Goal: Task Accomplishment & Management: Manage account settings

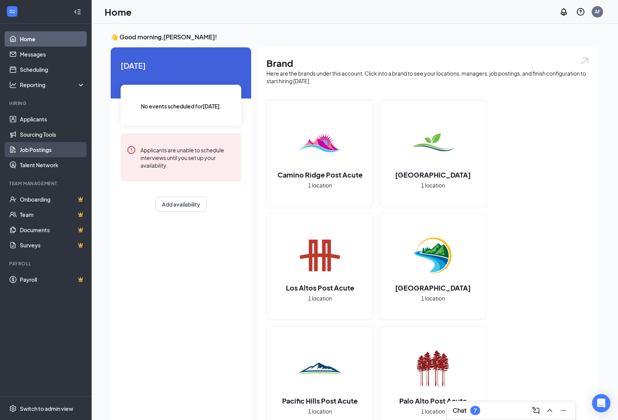
click at [55, 155] on link "Job Postings" at bounding box center [52, 149] width 65 height 15
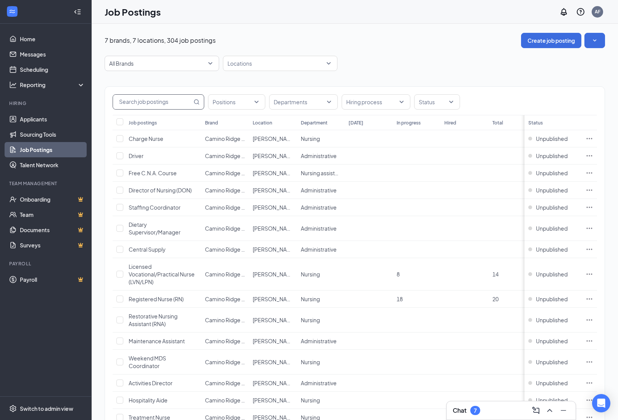
click at [163, 101] on input "text" at bounding box center [152, 102] width 79 height 15
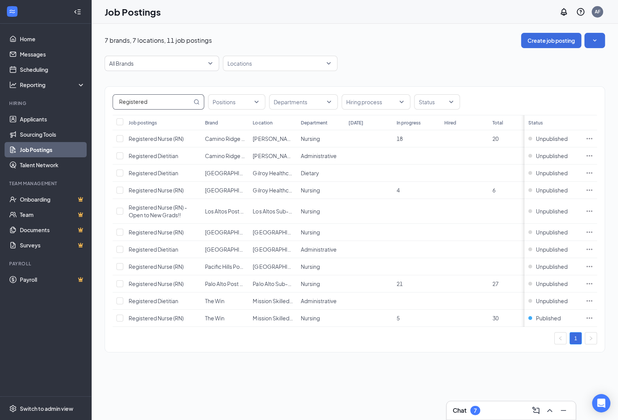
type input "Registered"
drag, startPoint x: 172, startPoint y: 94, endPoint x: 0, endPoint y: 0, distance: 196.4
click at [588, 270] on icon "Ellipses" at bounding box center [590, 267] width 8 height 8
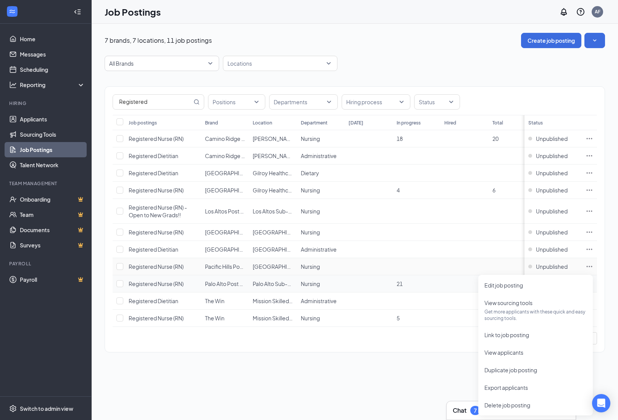
drag, startPoint x: 588, startPoint y: 270, endPoint x: 534, endPoint y: 282, distance: 55.5
click at [0, 0] on html "Home Messages Scheduling Reporting Hiring Applicants Sourcing Tools Job Posting…" at bounding box center [309, 210] width 618 height 420
click at [536, 283] on span "Unpublished" at bounding box center [552, 284] width 32 height 8
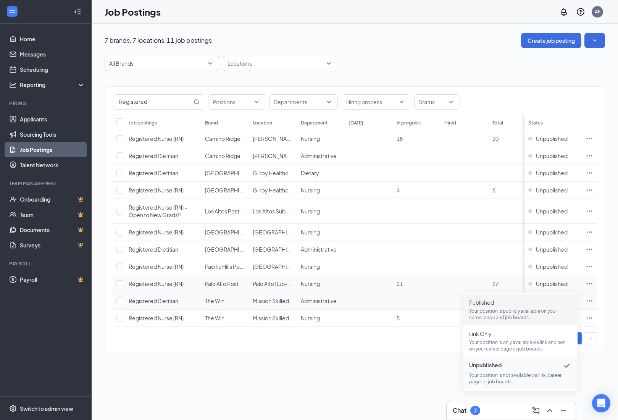
click at [488, 313] on p "Your position is publicly available on your career page and job boards." at bounding box center [520, 314] width 102 height 13
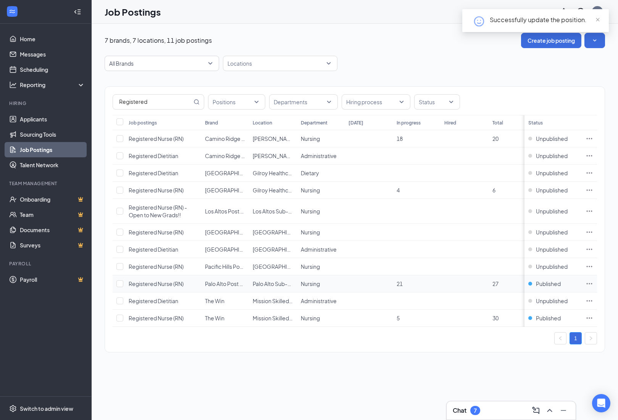
click at [587, 288] on icon "Ellipses" at bounding box center [590, 284] width 8 height 8
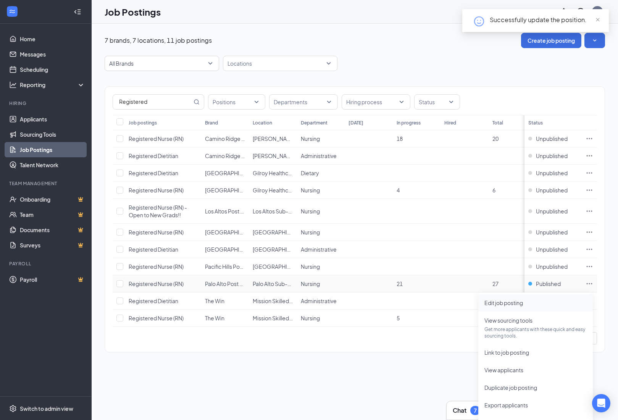
click at [543, 307] on li "Edit job posting" at bounding box center [536, 303] width 115 height 18
type input "Registered Nurse (RN)"
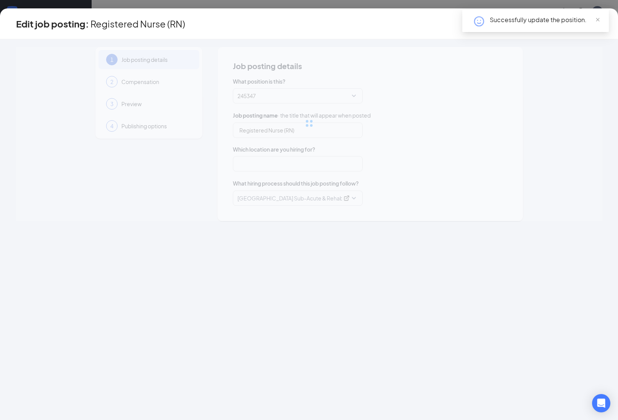
type input "Palo Alto Sub-Acute & Rehab Center"
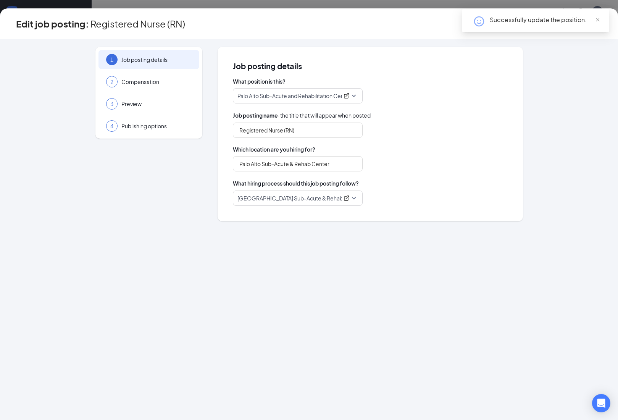
click at [602, 23] on div "Successfully update the position." at bounding box center [535, 20] width 147 height 23
click at [597, 23] on span at bounding box center [597, 19] width 5 height 7
click at [597, 23] on button "Next" at bounding box center [583, 23] width 38 height 15
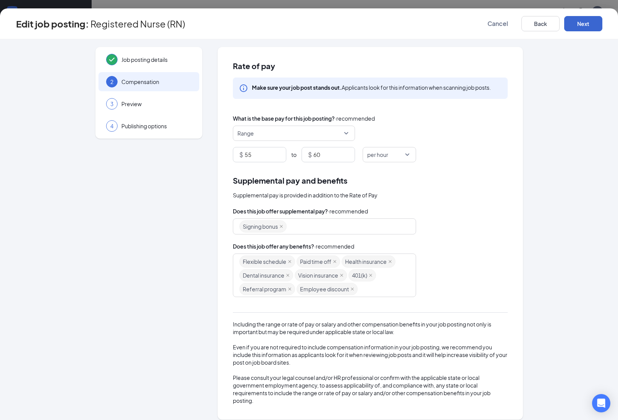
click at [584, 29] on button "Next" at bounding box center [583, 23] width 38 height 15
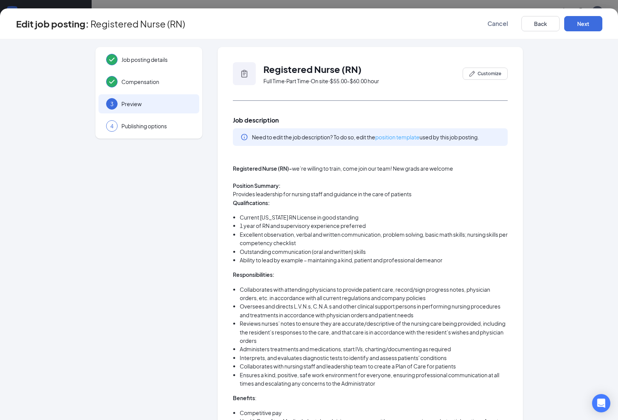
click at [406, 139] on link "position template" at bounding box center [397, 137] width 44 height 7
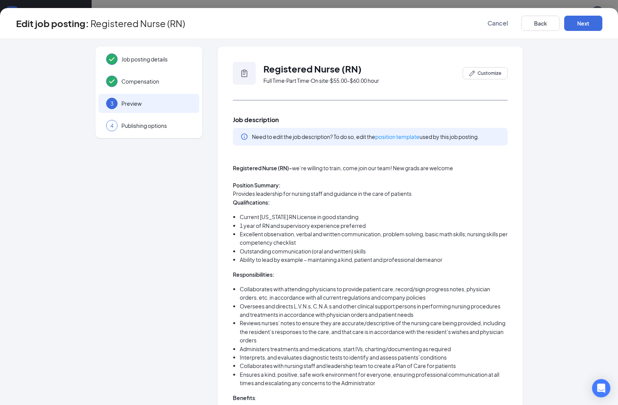
click at [498, 21] on span "Cancel" at bounding box center [498, 23] width 21 height 8
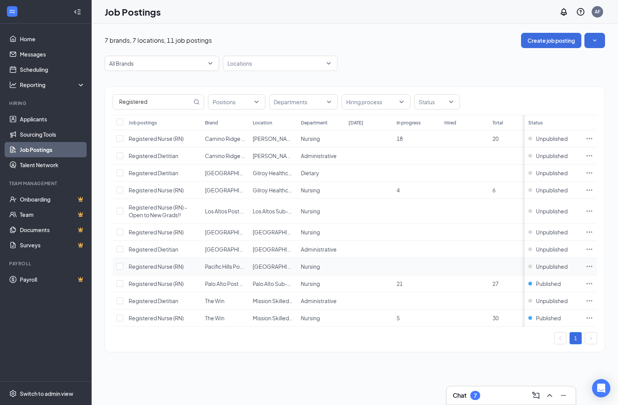
click at [593, 268] on td at bounding box center [589, 266] width 15 height 17
click at [591, 269] on icon "Ellipses" at bounding box center [590, 267] width 8 height 8
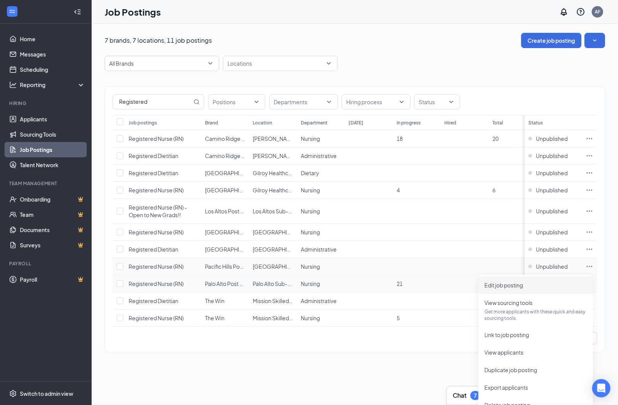
click at [548, 291] on li "Edit job posting" at bounding box center [536, 286] width 115 height 18
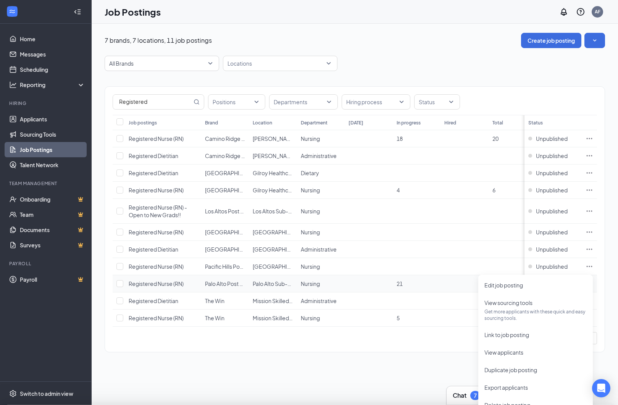
type input "Registered Nurse (RN)"
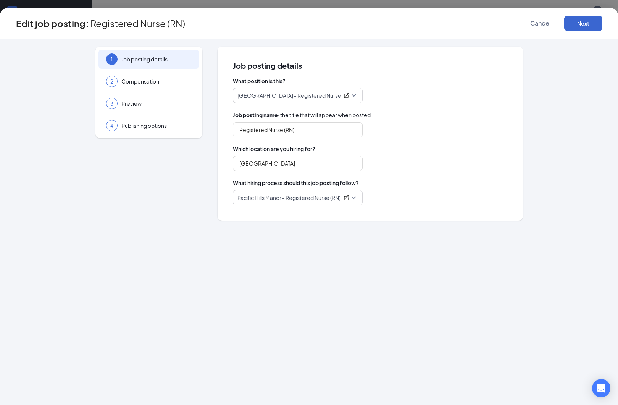
click at [583, 30] on button "Next" at bounding box center [583, 23] width 38 height 15
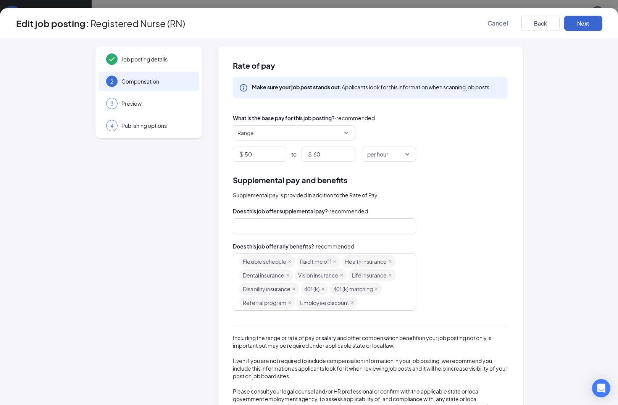
click at [585, 24] on button "Next" at bounding box center [583, 23] width 38 height 15
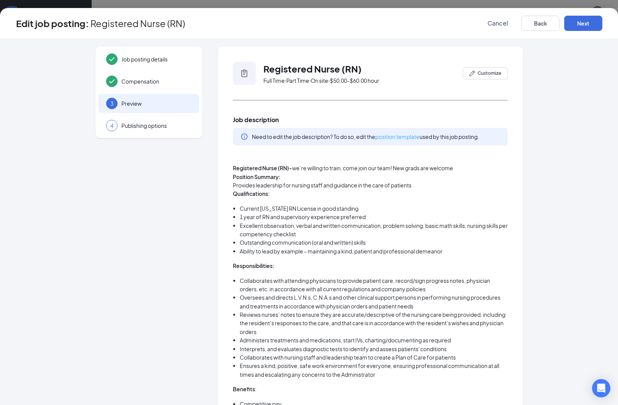
click at [395, 140] on link "position template" at bounding box center [397, 136] width 44 height 7
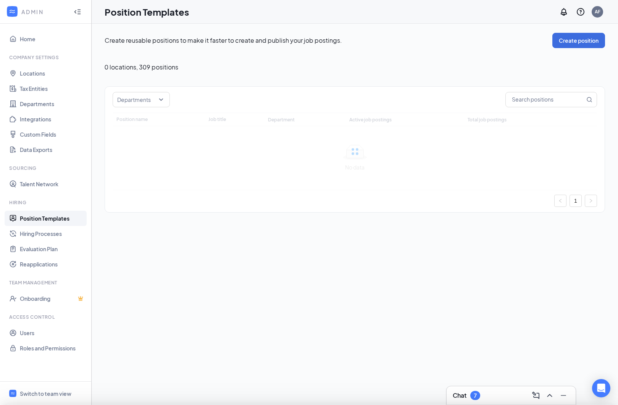
type input "Palo Alto Sub-Acute and Rehabilitation Center - Registered Nurse RN"
type input "Registered Nurse RN"
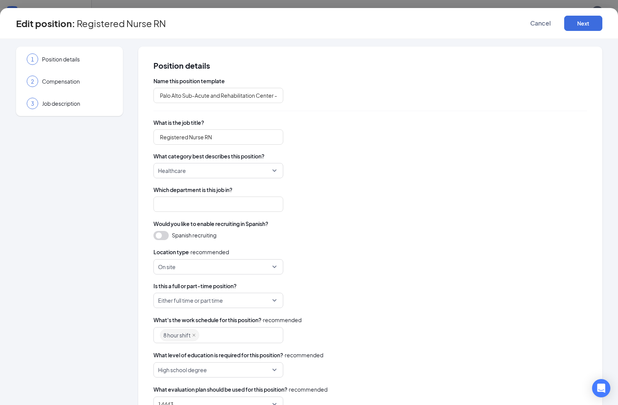
type input "Nursing"
click at [542, 20] on span "Cancel" at bounding box center [540, 23] width 21 height 8
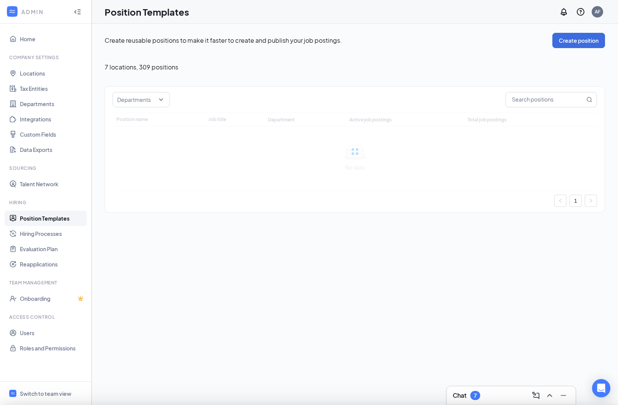
type input "Pacific Hills Manor - Registered Nurse RN"
type input "Registered Nurse RN"
type input "Nursing"
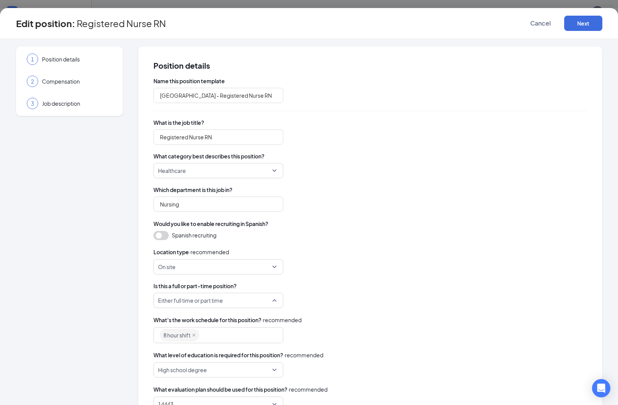
click at [197, 299] on span "Either full time or part time" at bounding box center [190, 300] width 65 height 15
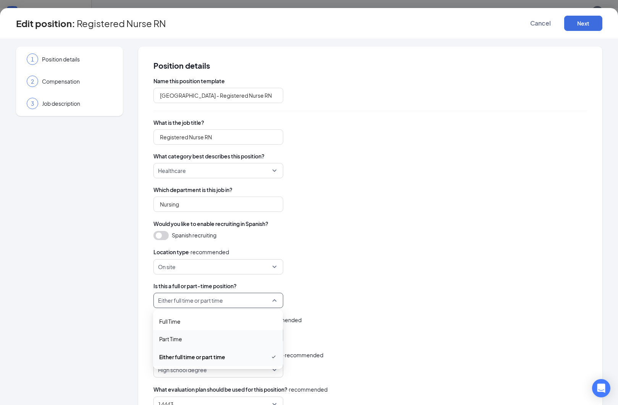
click at [205, 342] on span "Part Time" at bounding box center [218, 339] width 118 height 8
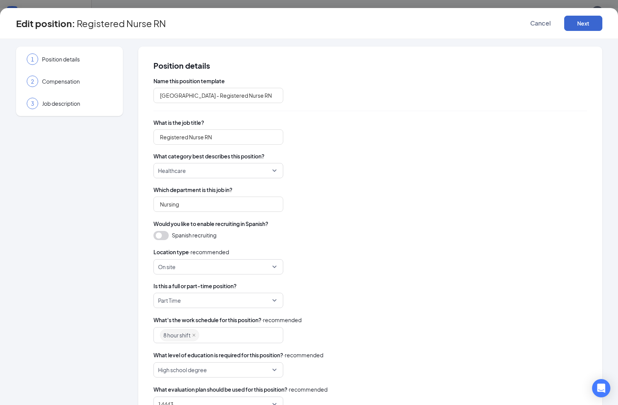
click at [597, 29] on button "Next" at bounding box center [583, 23] width 38 height 15
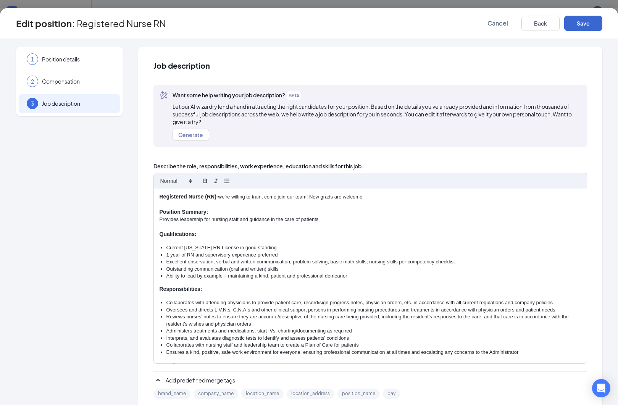
click at [597, 29] on button "Save" at bounding box center [583, 23] width 38 height 15
